Goal: Task Accomplishment & Management: Use online tool/utility

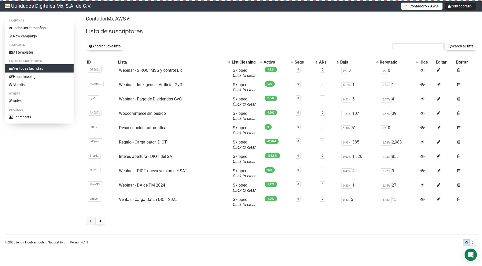
scroll to position [30, 0]
click at [101, 223] on span at bounding box center [100, 221] width 3 height 4
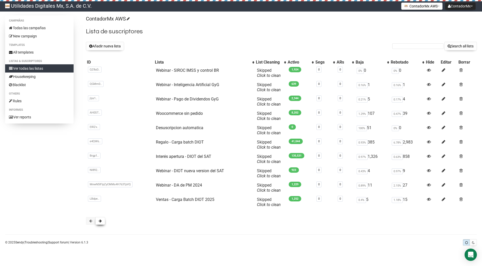
click at [103, 225] on button at bounding box center [100, 221] width 10 height 8
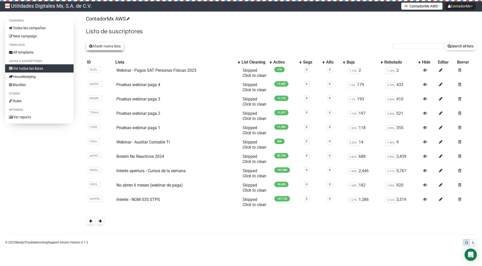
click at [104, 46] on button "Añadir nueva lista" at bounding box center [105, 46] width 38 height 9
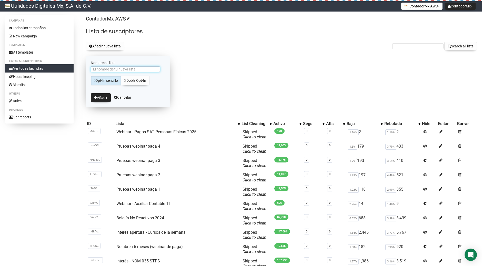
paste input "Webinar - REPSE ICSOE y SISUB 2025 #333"
drag, startPoint x: 149, startPoint y: 70, endPoint x: 164, endPoint y: 72, distance: 15.0
click at [164, 72] on div "Webinar - REPSE ICSOE y SISUB 2025 #333" at bounding box center [128, 70] width 74 height 8
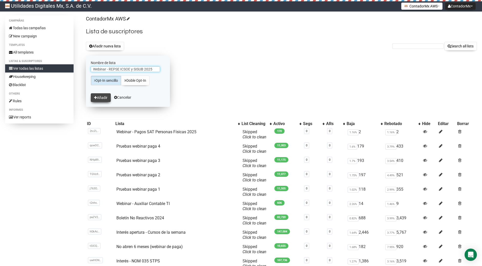
type input "Webinar - REPSE ICSOE y SISUB 2025"
click at [100, 97] on button "Añadir" at bounding box center [101, 97] width 20 height 9
